Goal: Task Accomplishment & Management: Complete application form

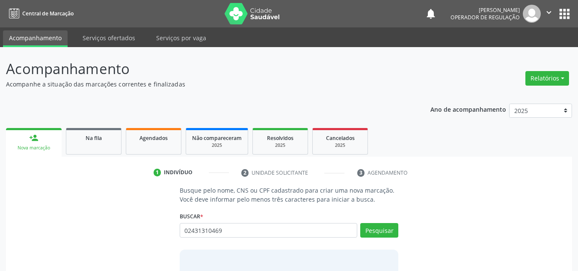
type input "02431310469"
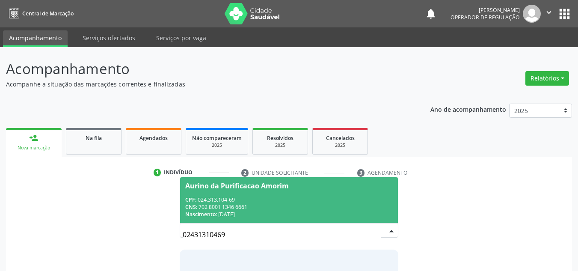
click at [226, 204] on div "CNS: 702 8001 1346 6661" at bounding box center [289, 206] width 208 height 7
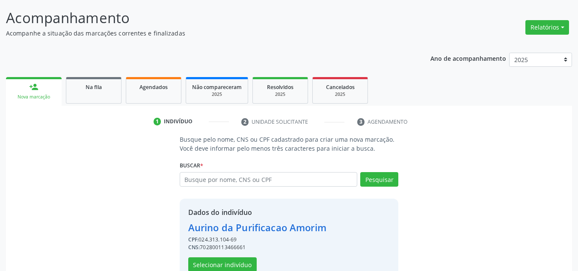
scroll to position [72, 0]
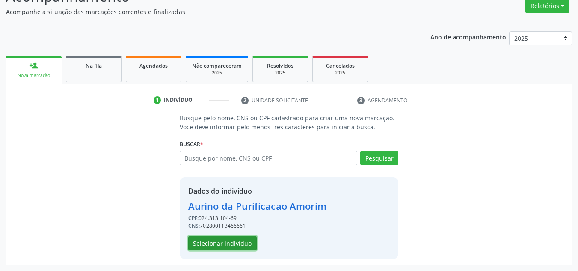
click at [234, 248] on button "Selecionar indivíduo" at bounding box center [222, 243] width 68 height 15
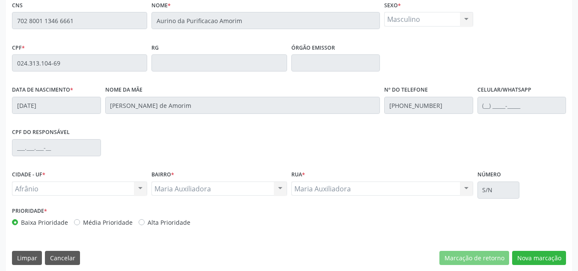
scroll to position [218, 0]
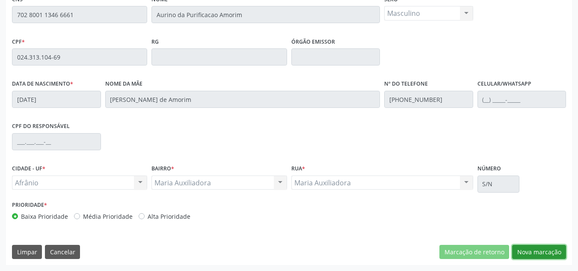
drag, startPoint x: 539, startPoint y: 255, endPoint x: 537, endPoint y: 250, distance: 5.2
click at [538, 252] on button "Nova marcação" at bounding box center [539, 252] width 54 height 15
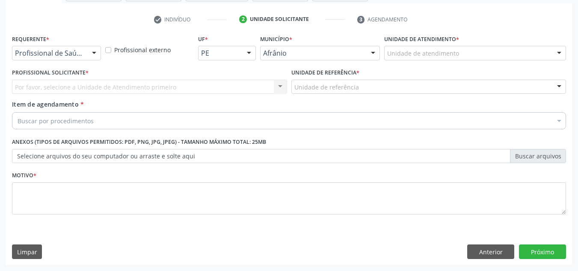
click at [417, 44] on label "Unidade de atendimento *" at bounding box center [421, 39] width 75 height 13
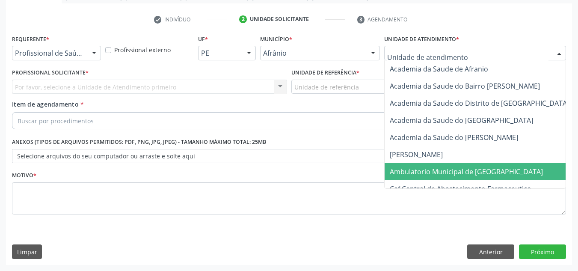
click at [417, 174] on span "Ambulatorio Municipal de [GEOGRAPHIC_DATA]" at bounding box center [466, 171] width 153 height 9
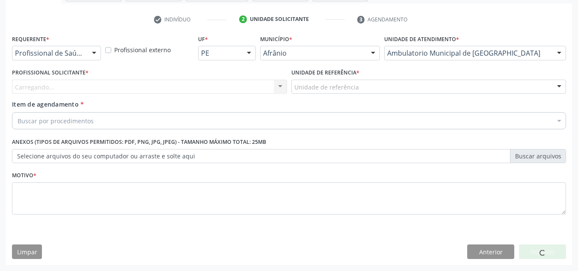
click at [260, 88] on div "Carregando... Nenhum resultado encontrado para: " " Não há nenhuma opção para s…" at bounding box center [149, 87] width 275 height 15
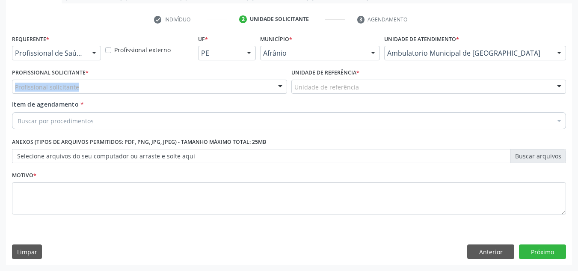
click at [260, 88] on div "Profissional solicitante" at bounding box center [149, 87] width 275 height 15
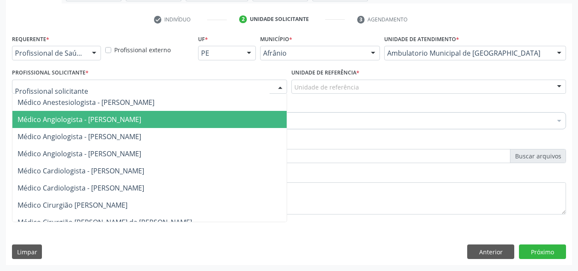
click at [260, 126] on span "Médico Angiologista - Glauber Lutterbach de Oliveira Pires" at bounding box center [157, 119] width 291 height 17
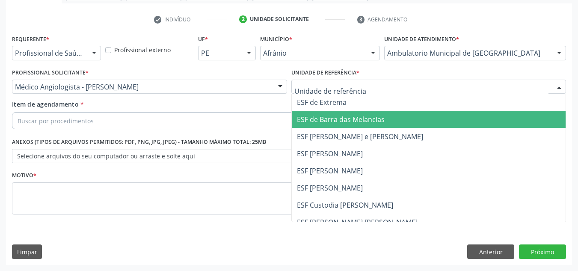
click at [328, 113] on span "ESF de Barra das Melancias" at bounding box center [429, 119] width 274 height 17
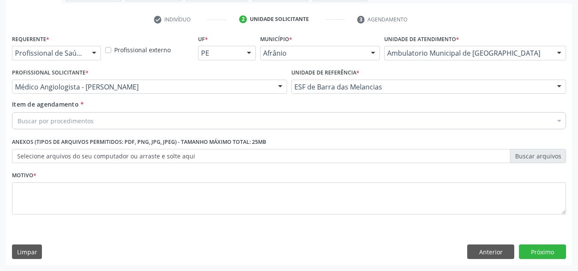
click at [320, 125] on div "Buscar por procedimentos" at bounding box center [289, 120] width 554 height 17
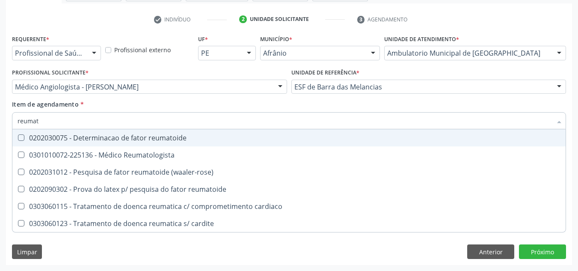
type input "reumato"
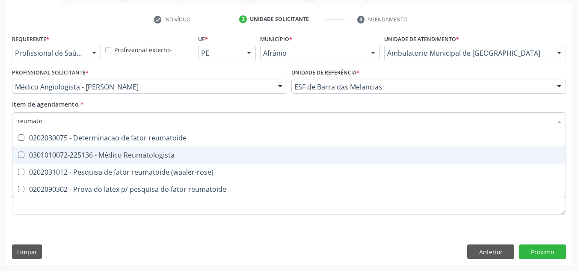
click at [263, 156] on div "0301010072-225136 - Médico Reumatologista" at bounding box center [289, 155] width 543 height 7
checkbox Reumatologista "true"
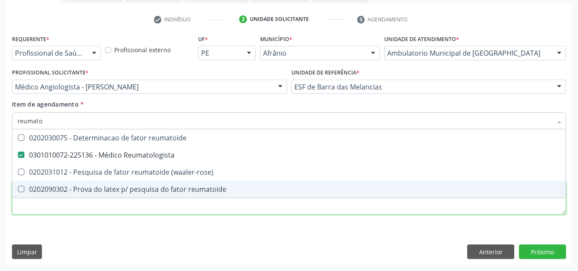
click at [238, 212] on div "Requerente * Profissional de Saúde Profissional de Saúde Paciente Nenhum result…" at bounding box center [289, 130] width 554 height 194
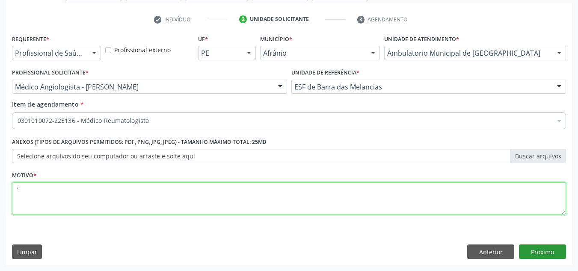
type textarea "'"
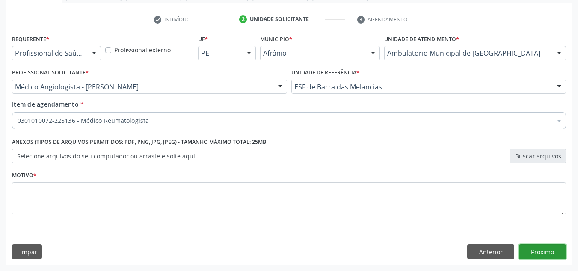
drag, startPoint x: 546, startPoint y: 258, endPoint x: 550, endPoint y: 256, distance: 4.6
click at [550, 256] on button "Próximo" at bounding box center [542, 251] width 47 height 15
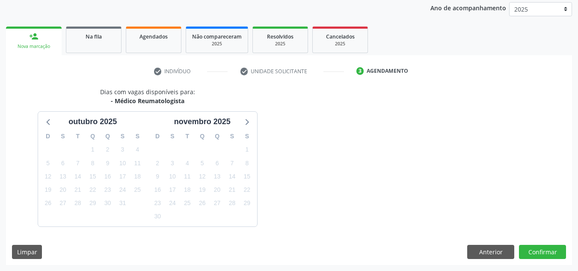
scroll to position [127, 0]
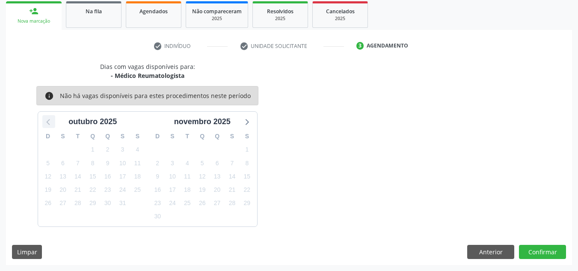
click at [43, 122] on icon at bounding box center [48, 121] width 11 height 11
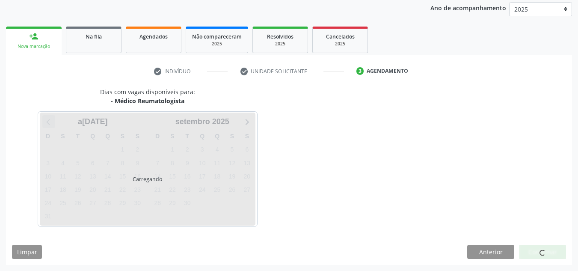
scroll to position [101, 0]
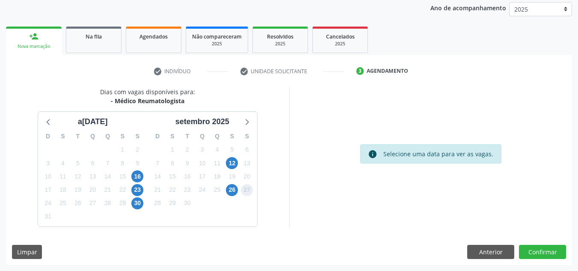
click at [249, 188] on span "27" at bounding box center [247, 190] width 12 height 12
click at [250, 188] on span "27" at bounding box center [247, 190] width 12 height 12
